Goal: Task Accomplishment & Management: Use online tool/utility

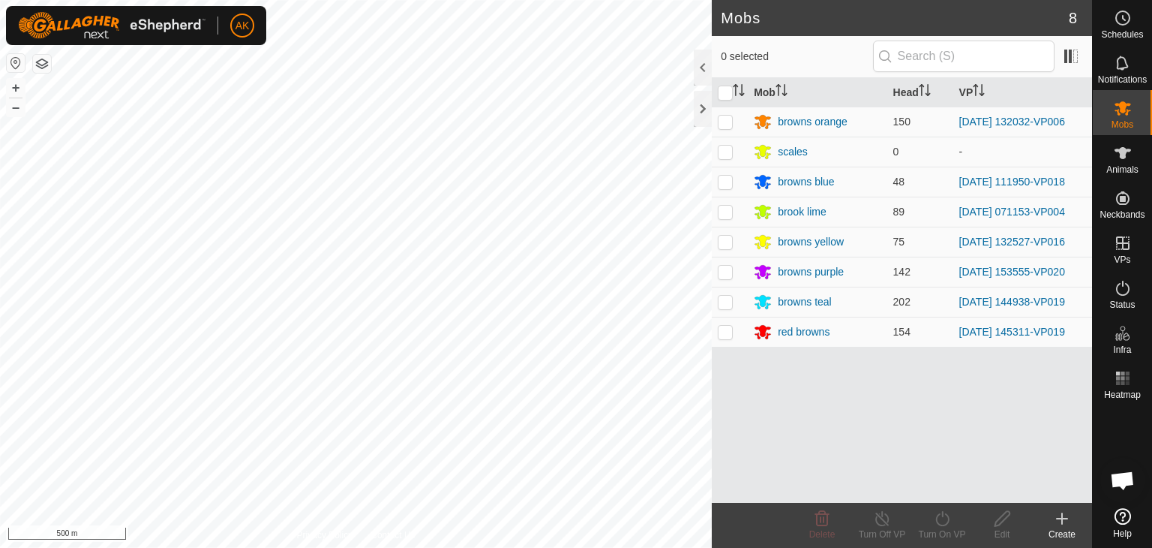
click at [45, 67] on button "button" at bounding box center [42, 64] width 18 height 18
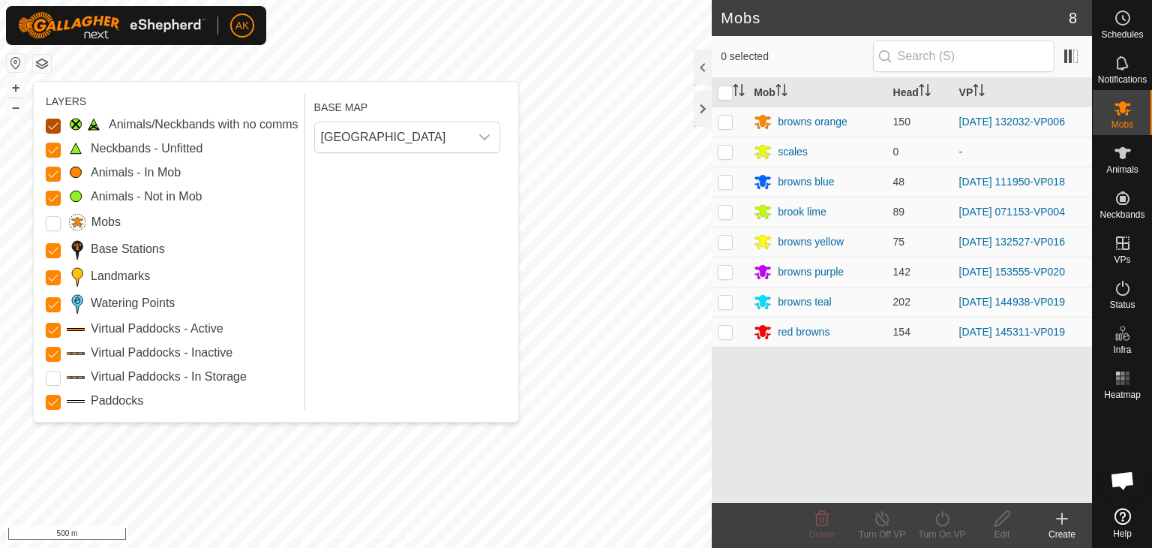
click at [49, 128] on Issue "Animals/Neckbands with no comms" at bounding box center [53, 126] width 15 height 15
click at [58, 149] on Unfitted "Neckbands - Unfitted" at bounding box center [53, 150] width 15 height 15
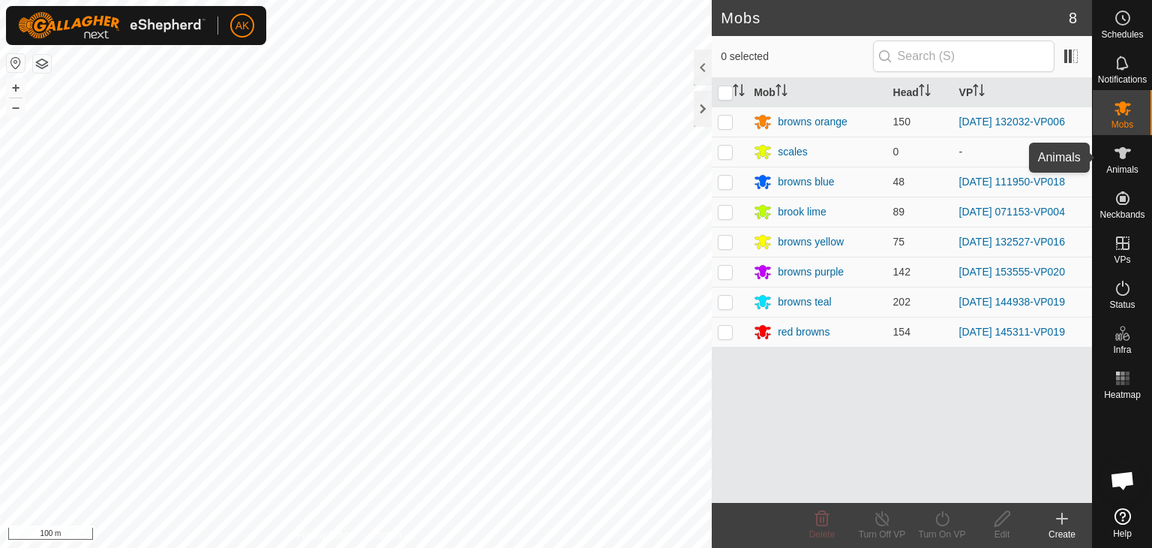
click at [1123, 149] on icon at bounding box center [1123, 153] width 17 height 12
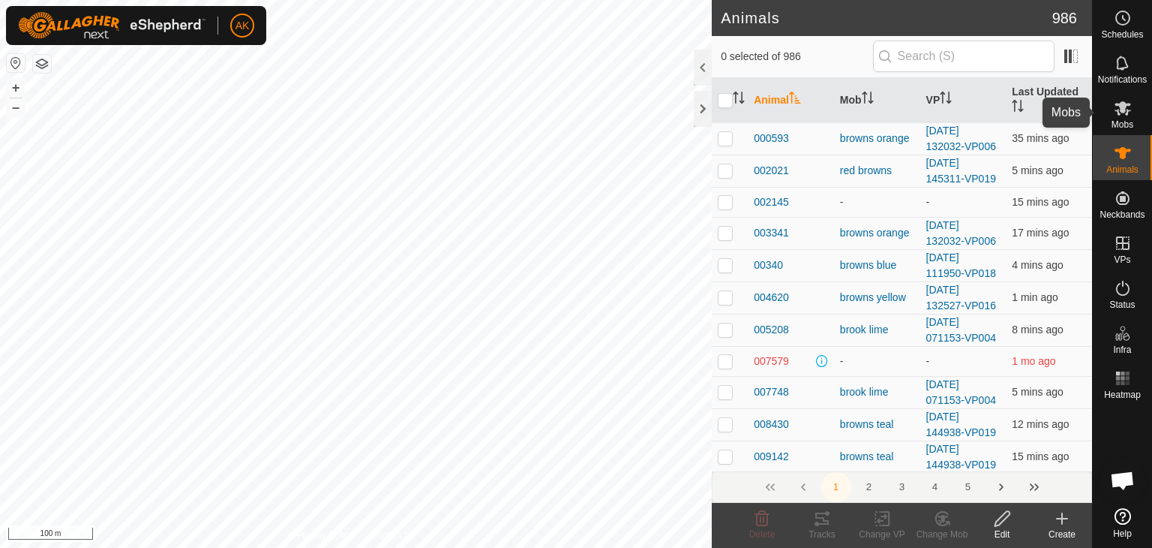
click at [1125, 112] on icon at bounding box center [1123, 108] width 18 height 18
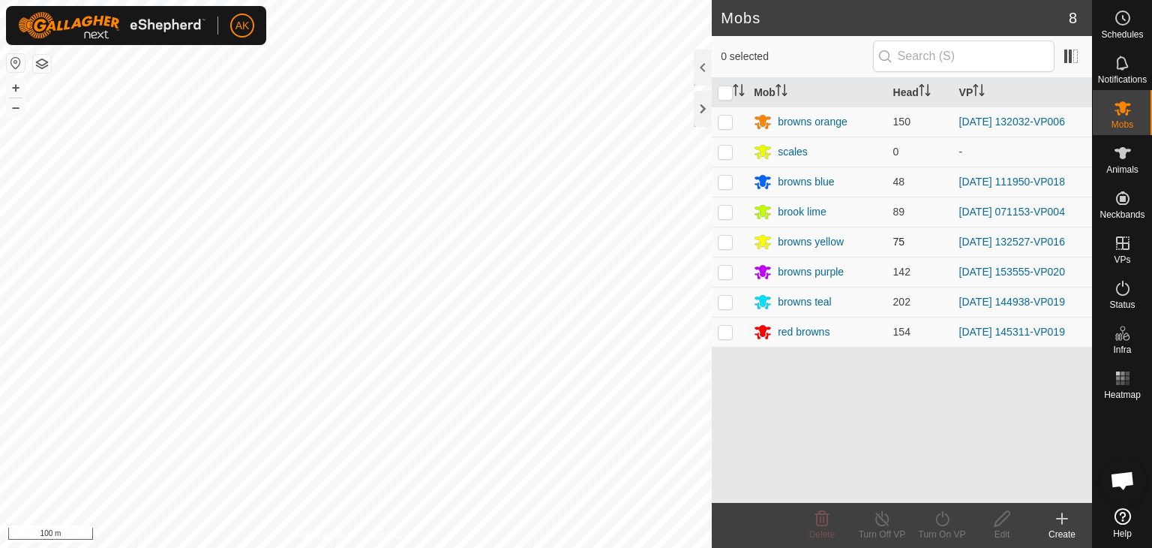
click at [723, 236] on p-checkbox at bounding box center [725, 242] width 15 height 12
checkbox input "true"
click at [950, 516] on icon at bounding box center [942, 518] width 19 height 18
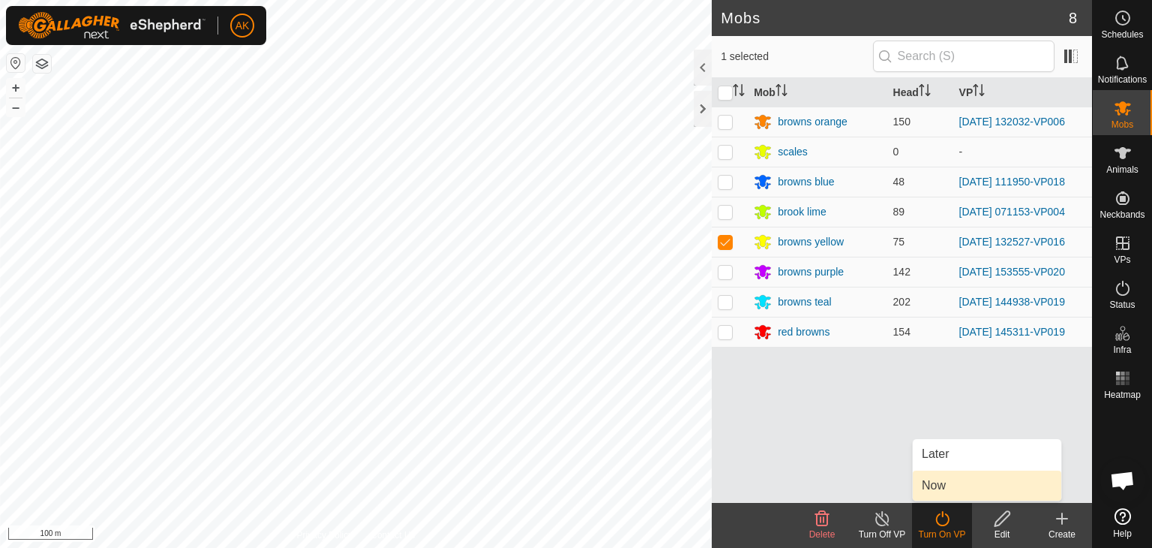
click at [921, 483] on link "Now" at bounding box center [987, 485] width 149 height 30
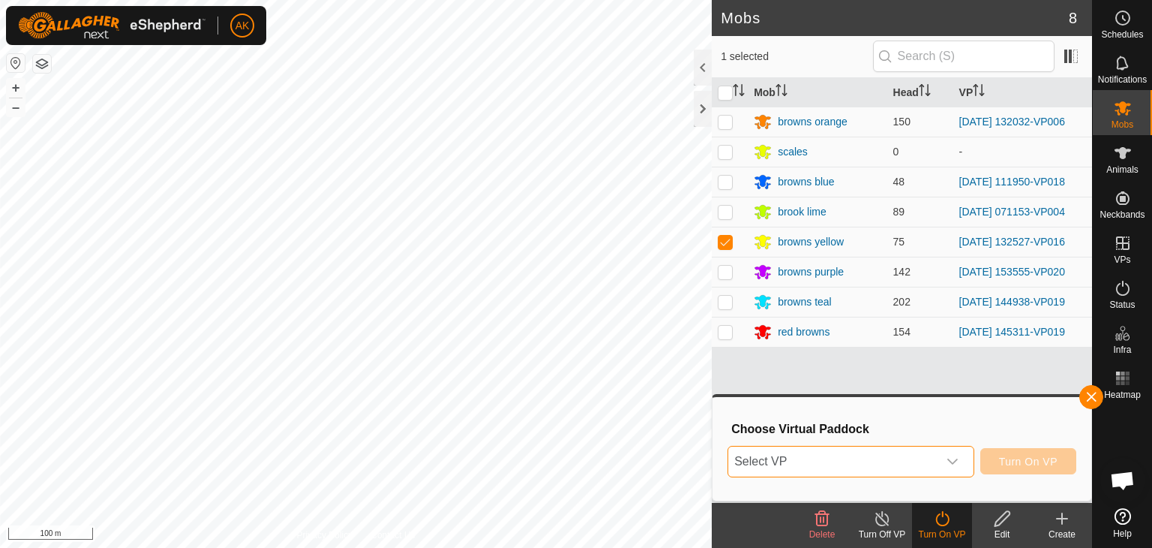
click at [804, 461] on span "Select VP" at bounding box center [832, 461] width 209 height 30
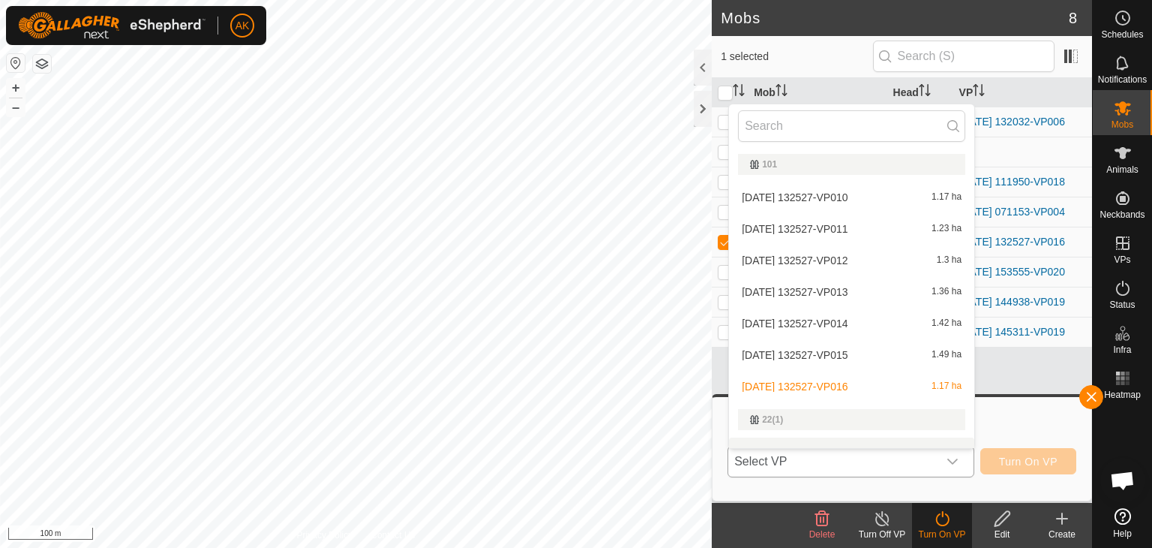
scroll to position [20, 0]
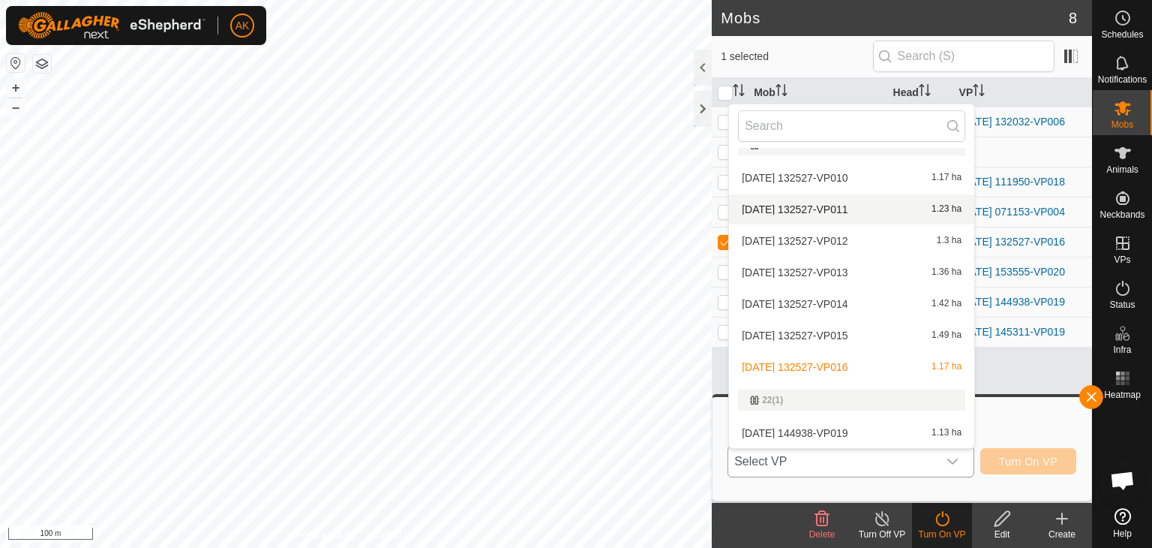
click at [797, 203] on li "[DATE] 132527-VP011 1.23 ha" at bounding box center [851, 209] width 245 height 30
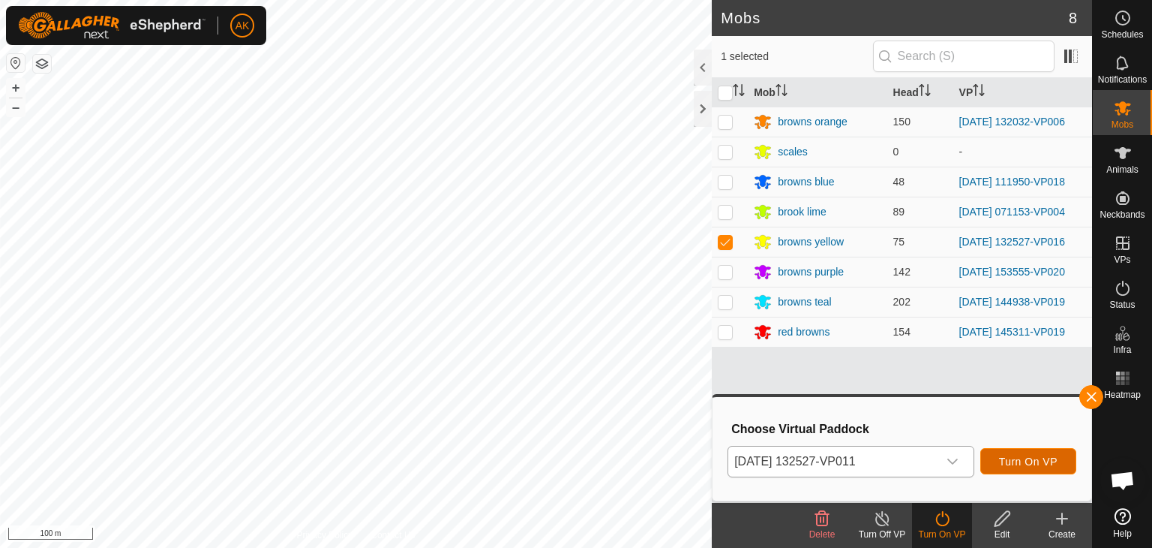
click at [1035, 461] on span "Turn On VP" at bounding box center [1028, 461] width 59 height 12
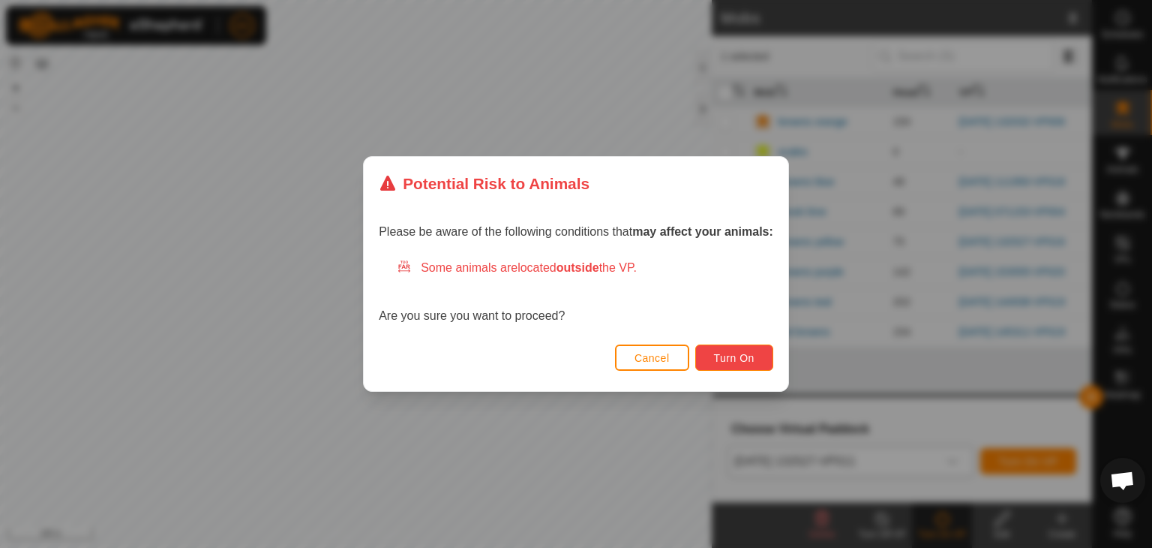
click at [750, 362] on span "Turn On" at bounding box center [734, 358] width 41 height 12
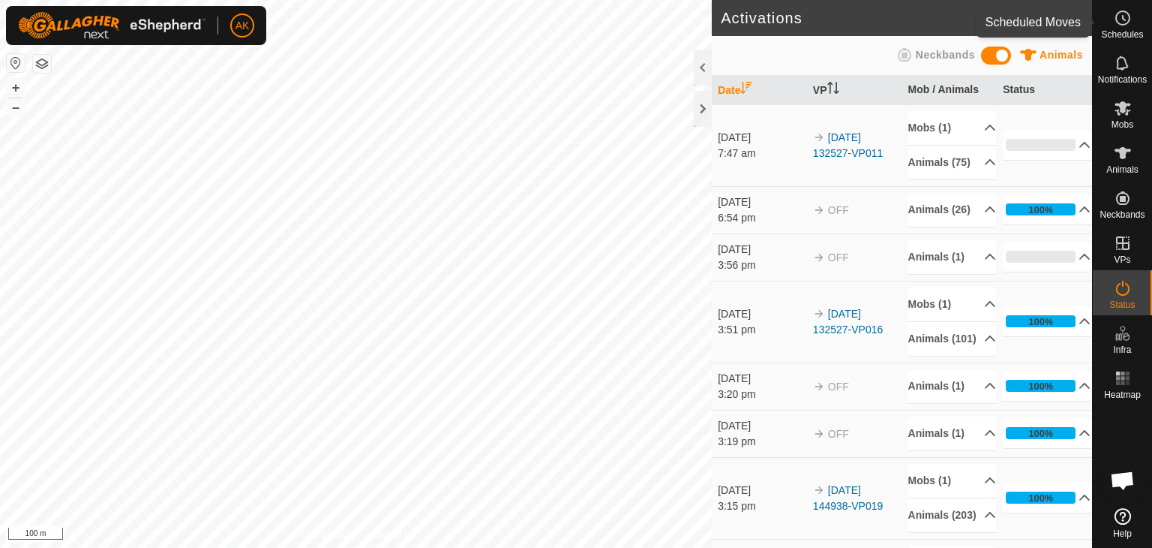
click at [1114, 14] on icon at bounding box center [1123, 18] width 18 height 18
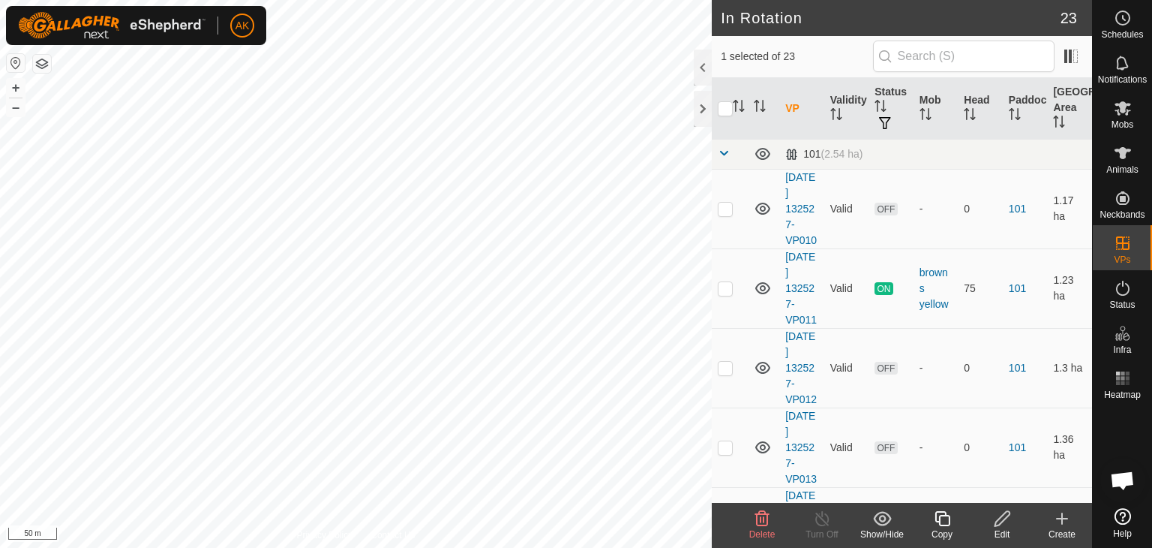
click at [765, 524] on icon at bounding box center [762, 518] width 14 height 15
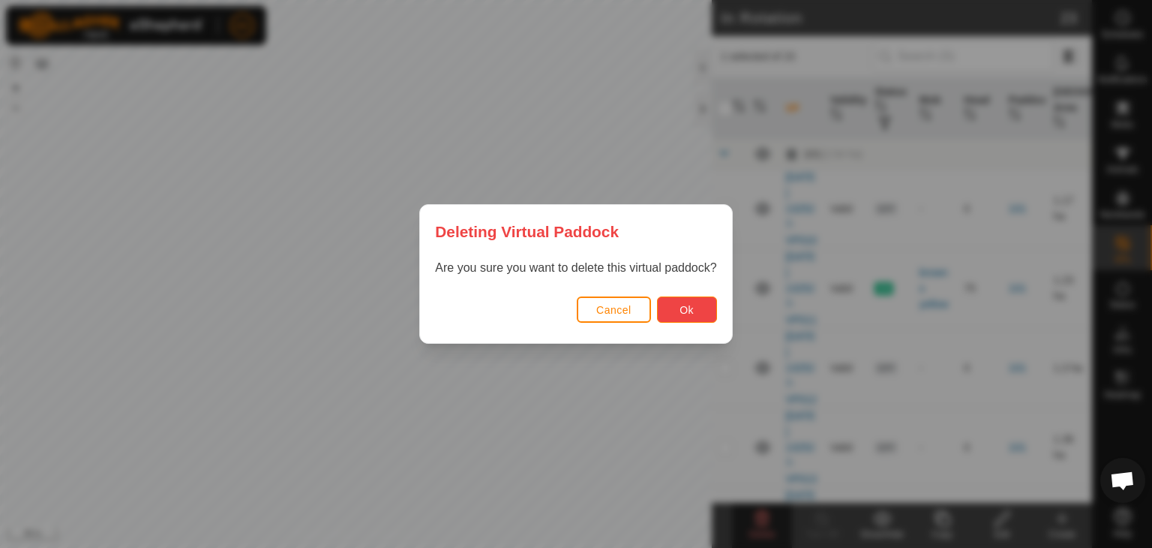
click at [687, 304] on span "Ok" at bounding box center [687, 310] width 14 height 12
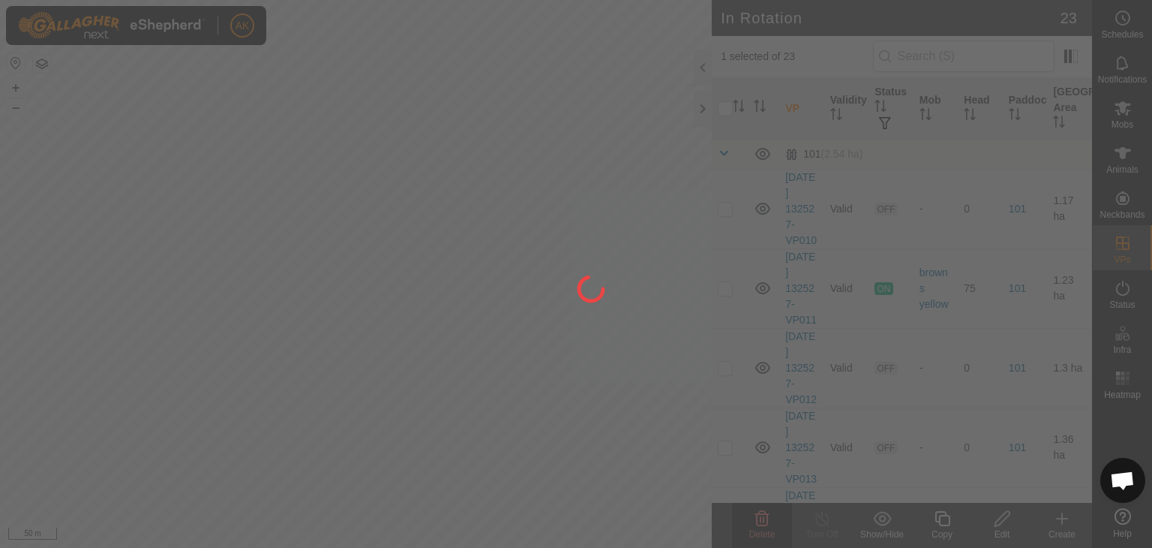
checkbox input "false"
